Goal: Check status

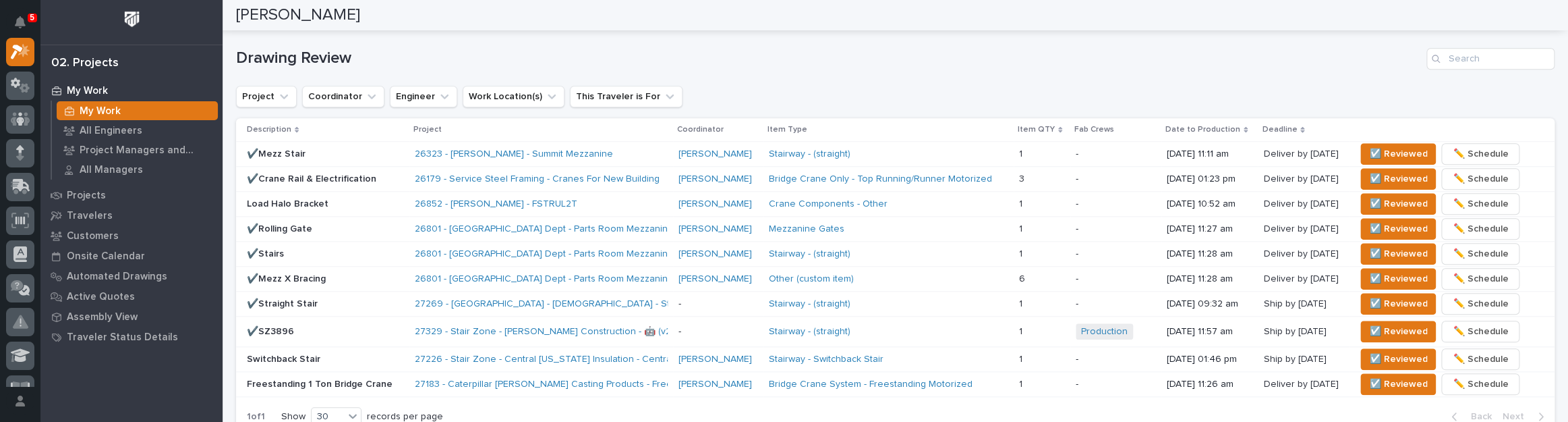
scroll to position [833, 0]
click at [1385, 148] on span "☑️ Reviewed" at bounding box center [1398, 153] width 58 height 16
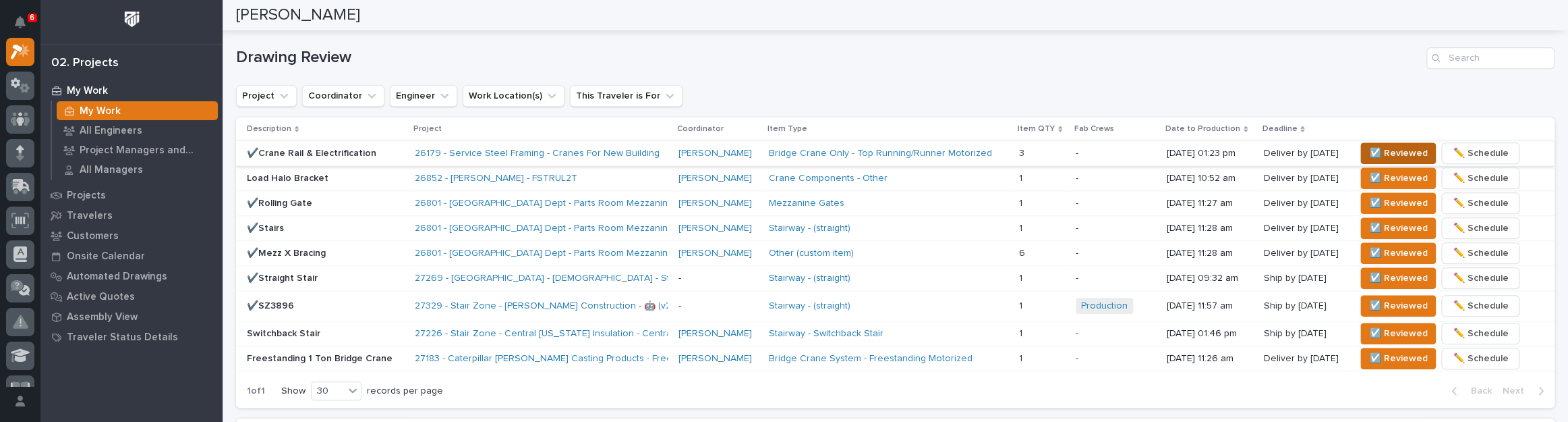
click at [1378, 155] on span "☑️ Reviewed" at bounding box center [1398, 153] width 58 height 16
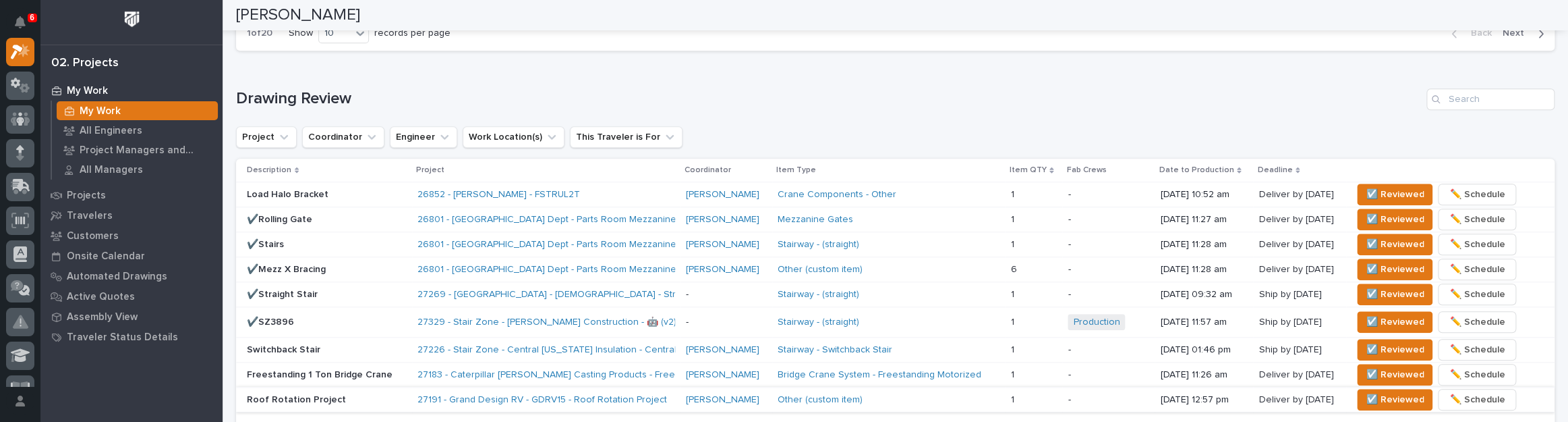
scroll to position [771, 0]
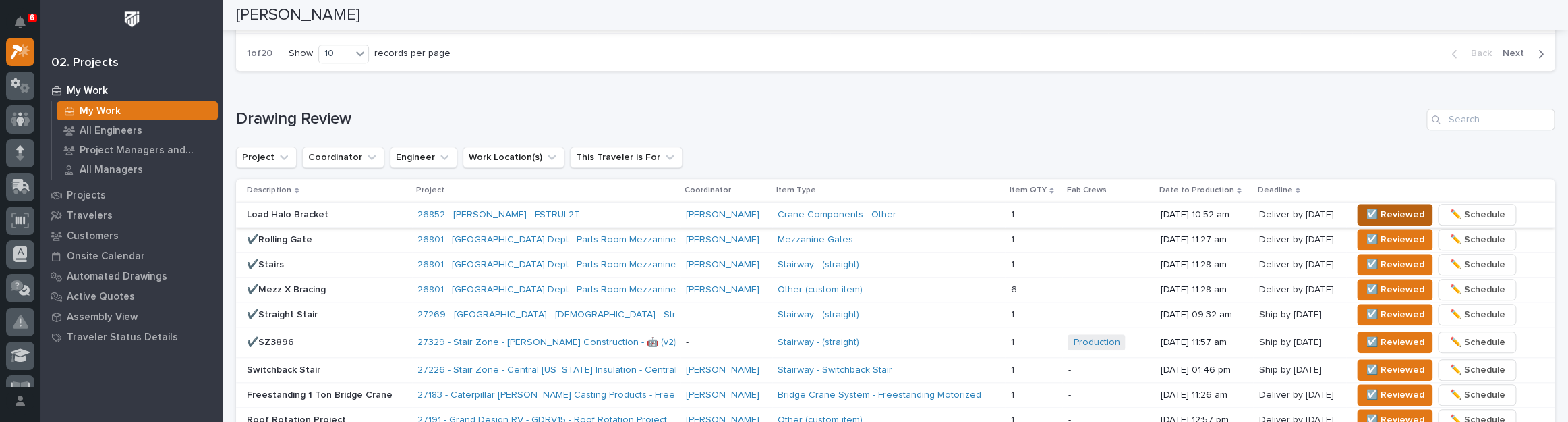
click at [1382, 210] on span "☑️ Reviewed" at bounding box center [1395, 215] width 58 height 16
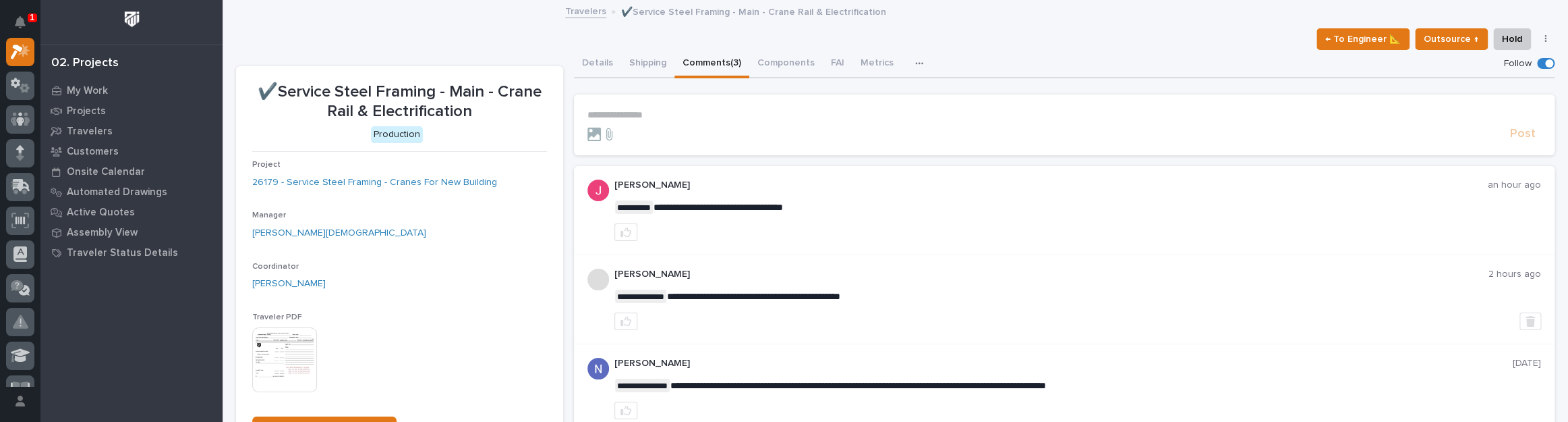
click at [623, 233] on icon "button" at bounding box center [626, 232] width 11 height 11
